Goal: Check status: Check status

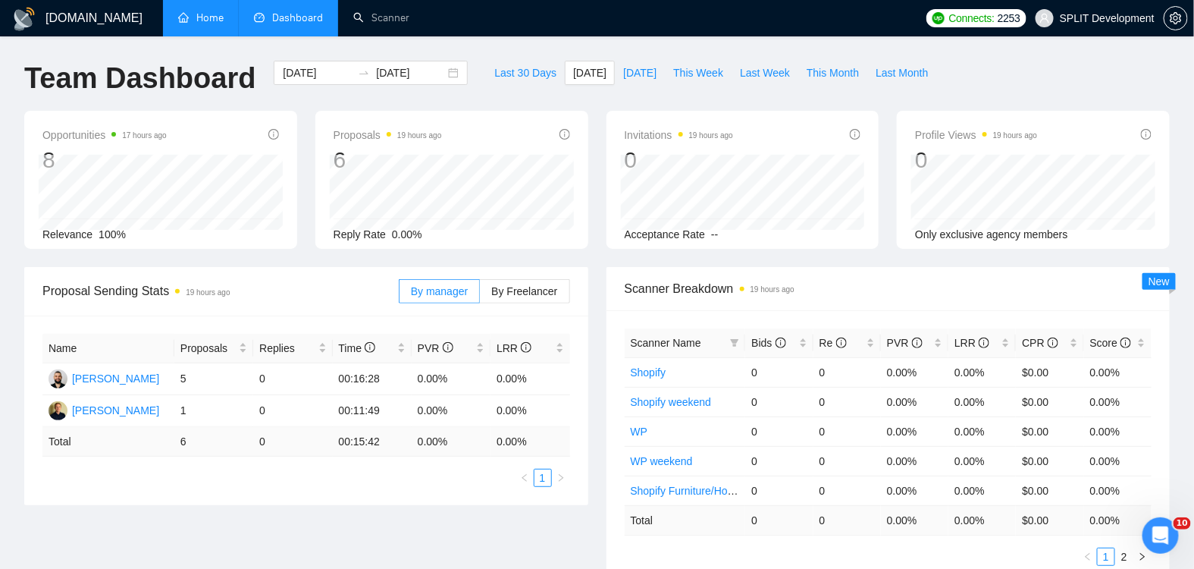
click at [201, 17] on link "Home" at bounding box center [200, 17] width 45 height 13
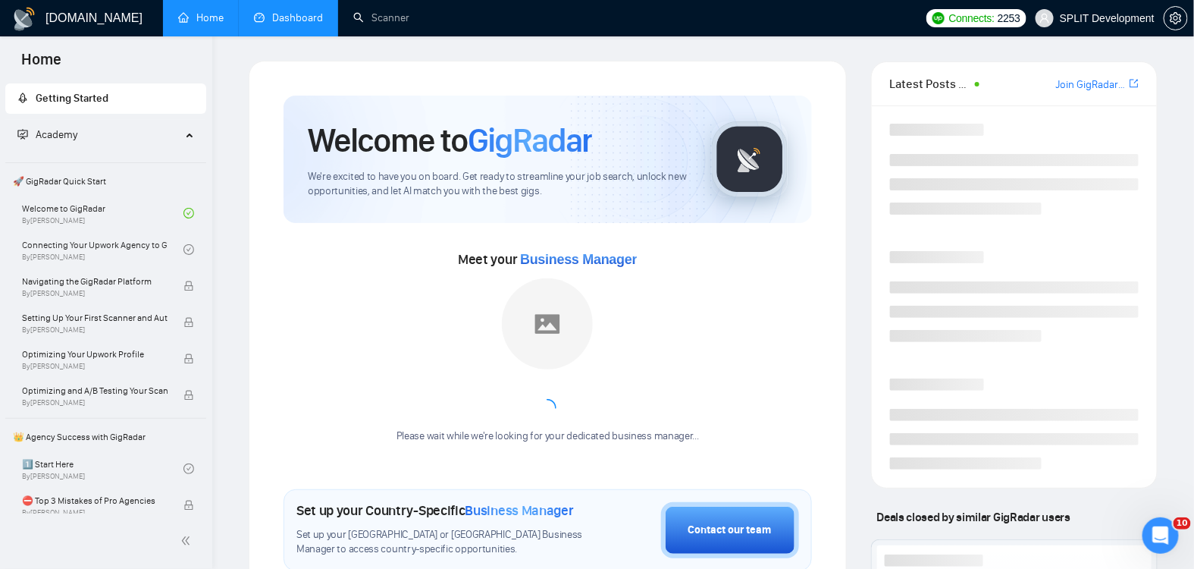
click at [276, 16] on link "Dashboard" at bounding box center [288, 17] width 69 height 13
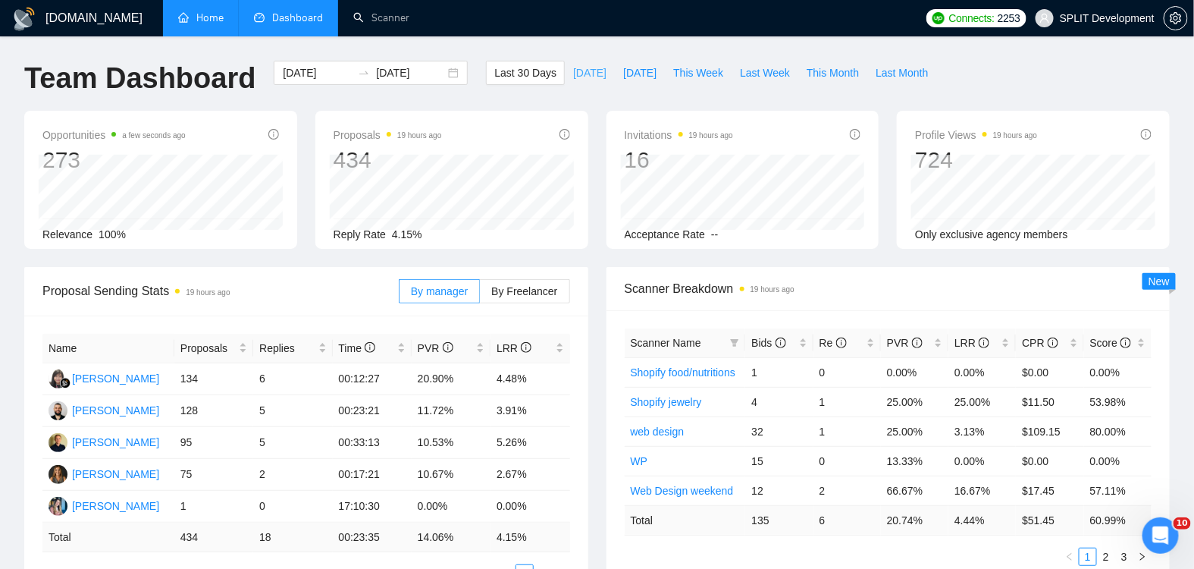
click at [575, 73] on span "[DATE]" at bounding box center [589, 72] width 33 height 17
type input "[DATE]"
